Goal: Find specific page/section: Find specific page/section

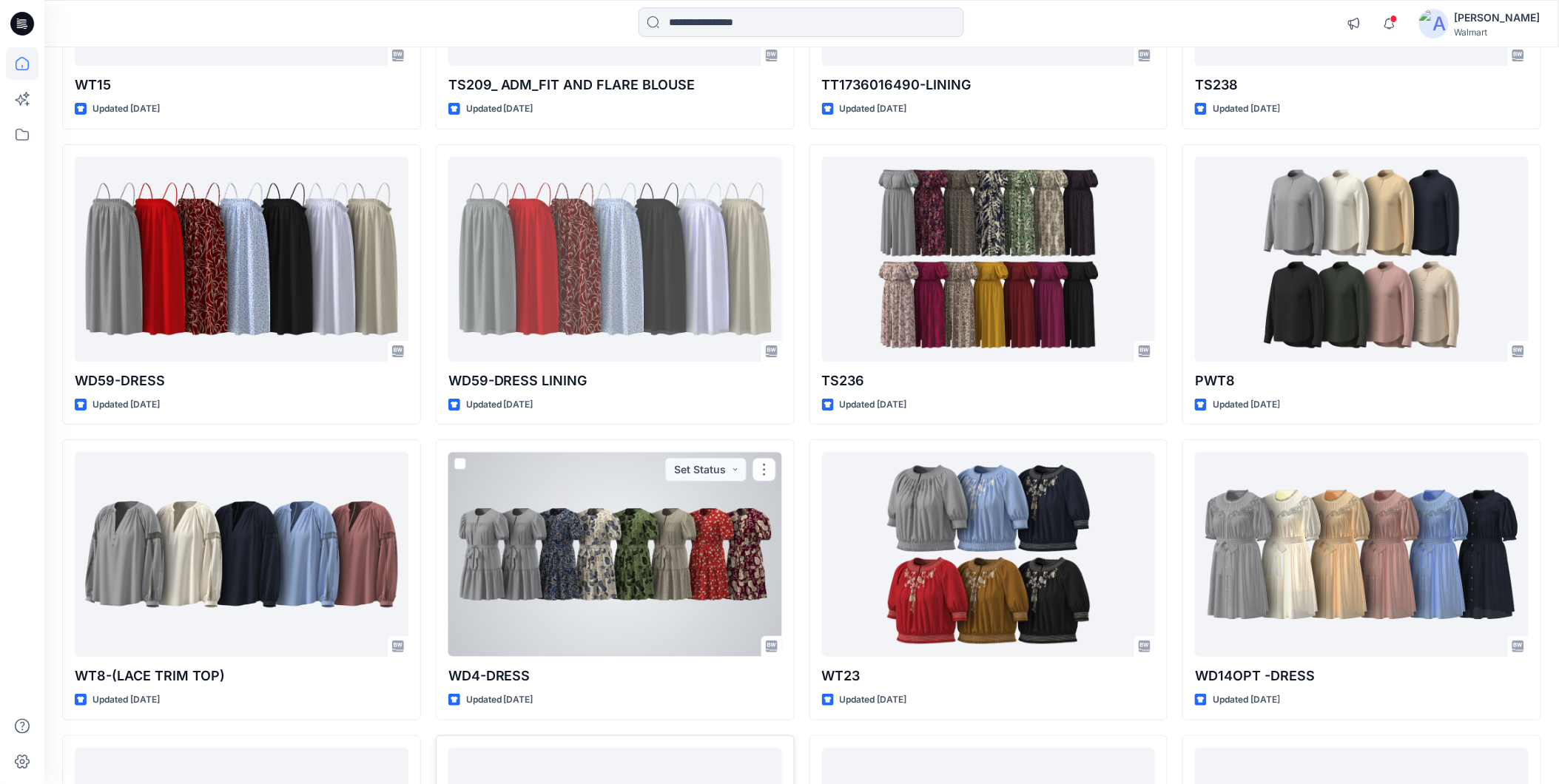
scroll to position [1992, 0]
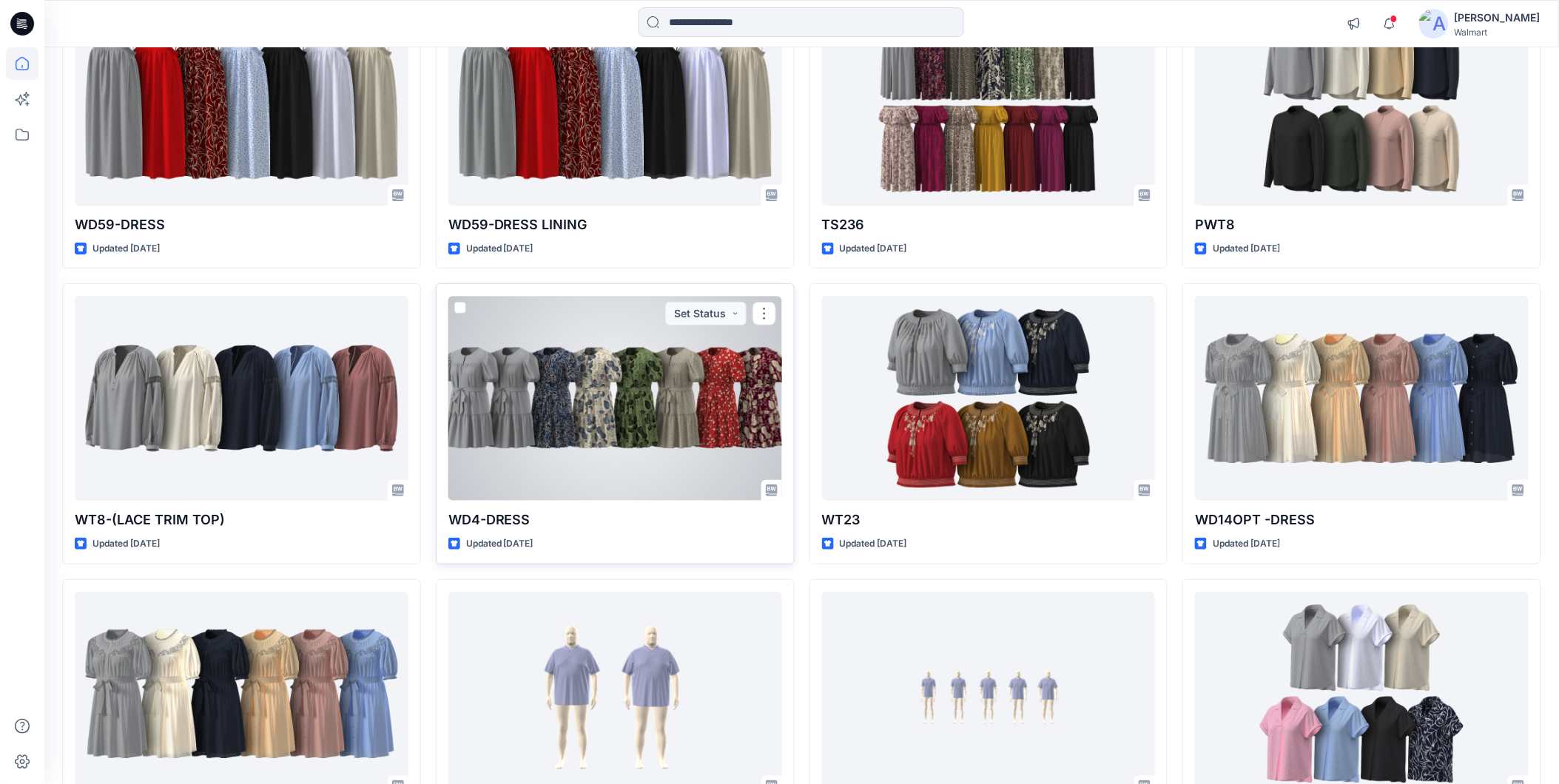
click at [551, 425] on div at bounding box center [615, 397] width 333 height 205
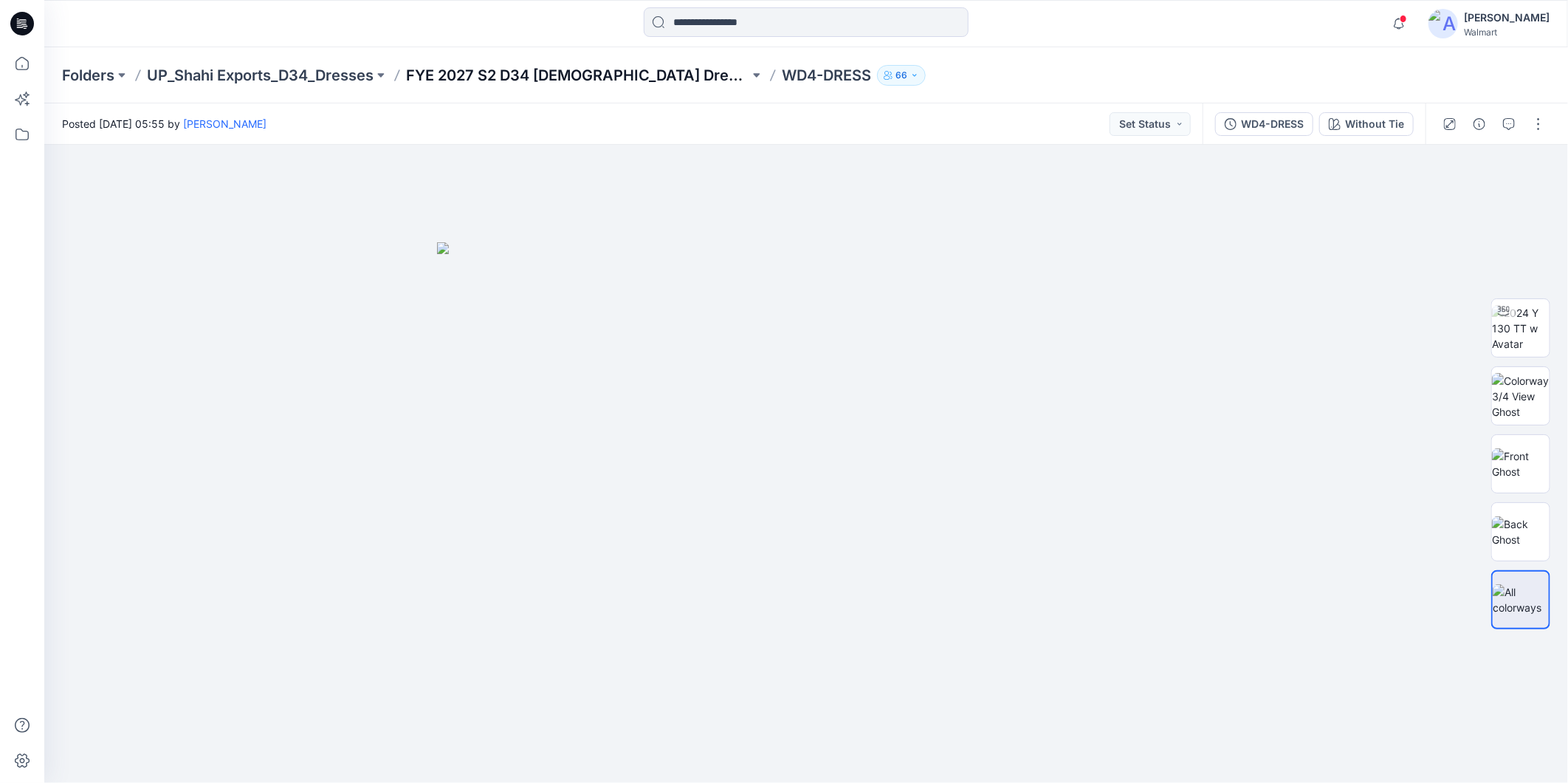
click at [595, 69] on p "FYE 2027 S2 D34 [DEMOGRAPHIC_DATA] Dresses - Shahi" at bounding box center [577, 75] width 343 height 21
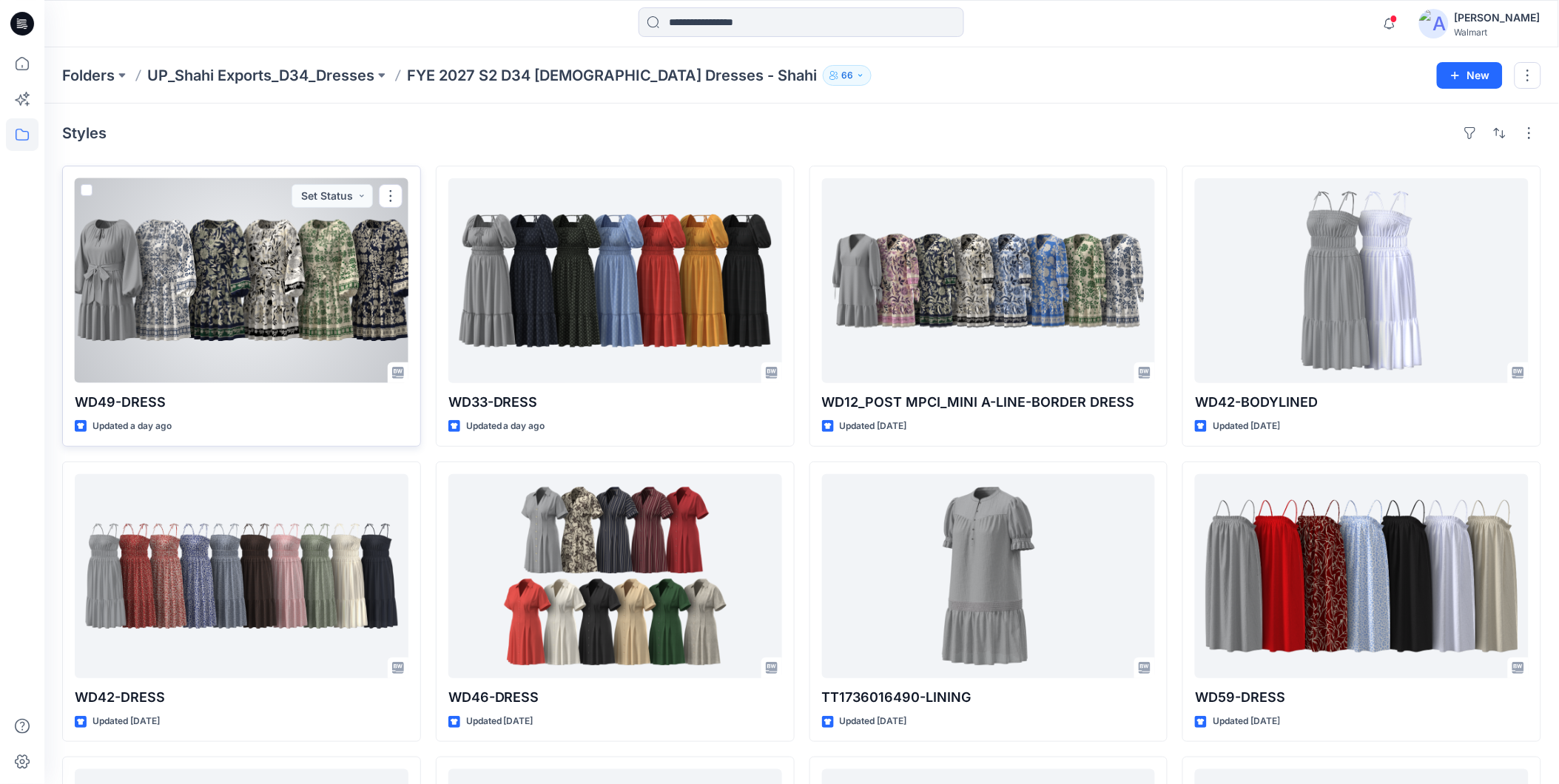
click at [317, 289] on div at bounding box center [241, 281] width 333 height 205
